Goal: Transaction & Acquisition: Book appointment/travel/reservation

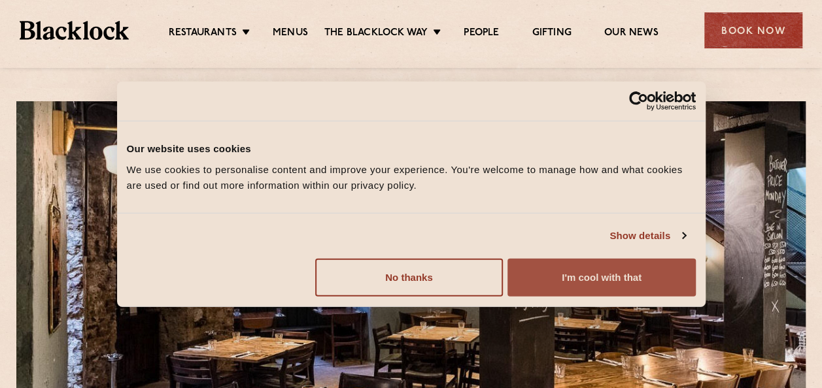
click at [549, 276] on button "I'm cool with that" at bounding box center [601, 277] width 188 height 38
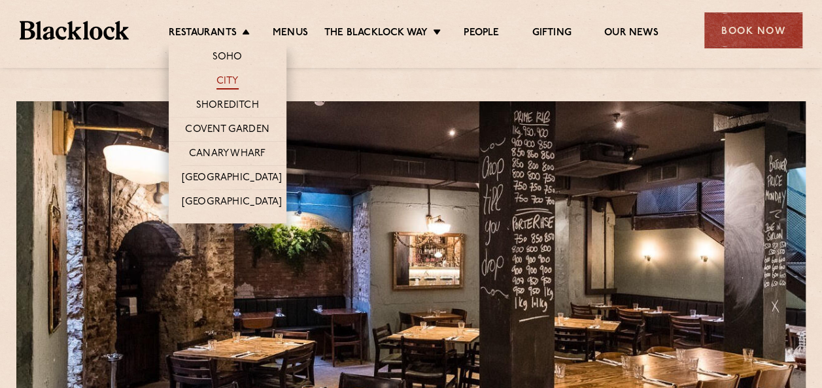
click at [227, 79] on link "City" at bounding box center [227, 82] width 22 height 14
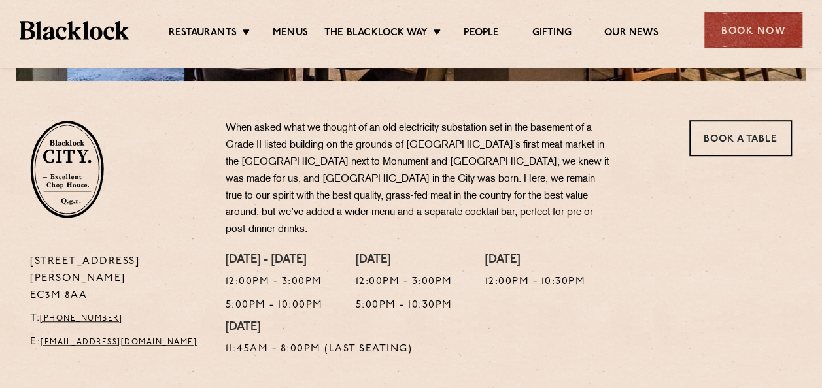
scroll to position [392, 0]
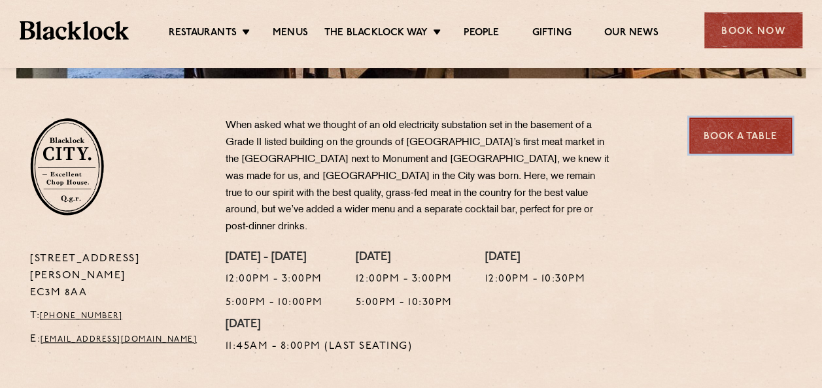
click at [723, 133] on link "Book a Table" at bounding box center [740, 136] width 103 height 36
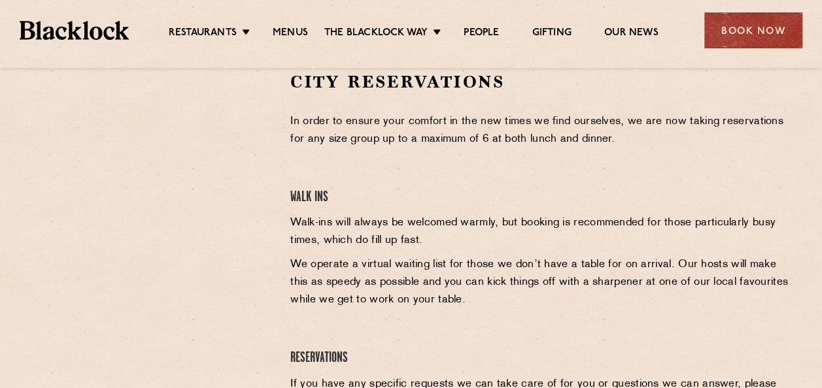
scroll to position [392, 0]
